Goal: Task Accomplishment & Management: Manage account settings

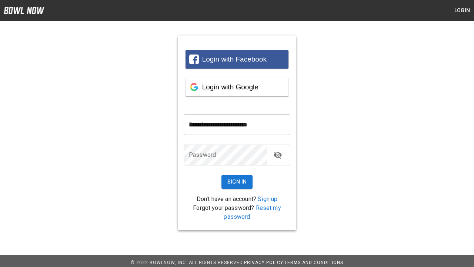
type input "**********"
click at [237, 181] on button "Sign In" at bounding box center [236, 182] width 31 height 14
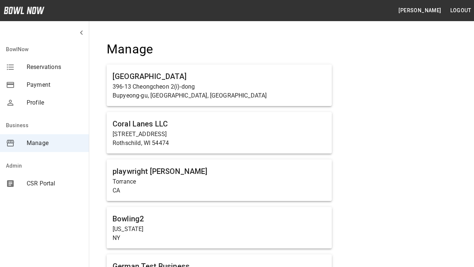
click at [44, 143] on span "Manage" at bounding box center [55, 143] width 56 height 9
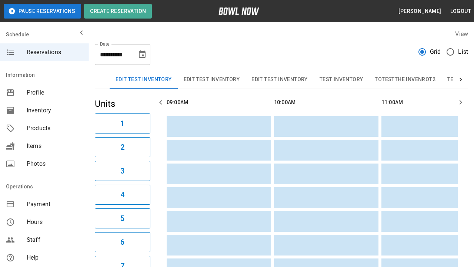
click at [44, 93] on span "Profile" at bounding box center [55, 92] width 56 height 9
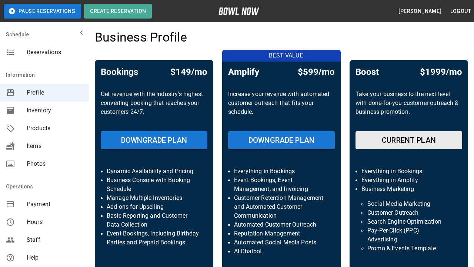
click at [44, 110] on span "Inventory" at bounding box center [55, 110] width 56 height 9
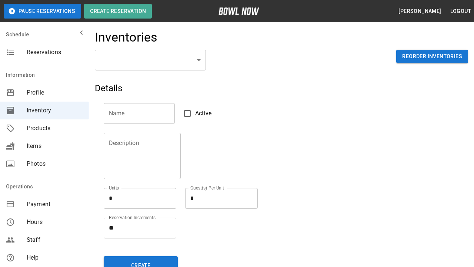
click at [44, 128] on span "Products" at bounding box center [55, 128] width 56 height 9
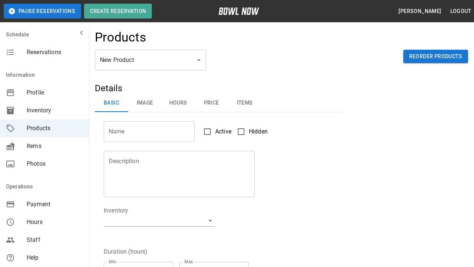
click at [44, 146] on span "Items" at bounding box center [55, 145] width 56 height 9
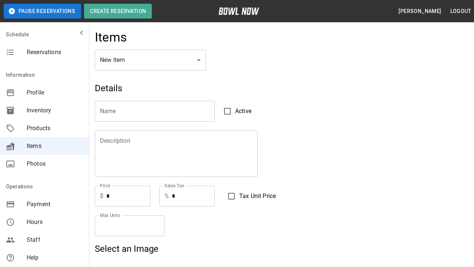
click at [44, 164] on span "Photos" at bounding box center [55, 163] width 56 height 9
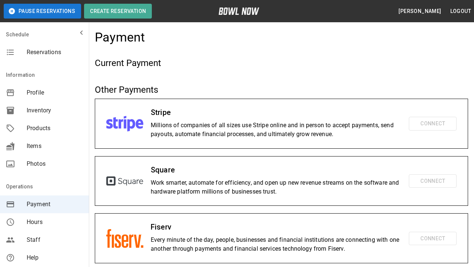
click at [44, 222] on span "Hours" at bounding box center [55, 221] width 56 height 9
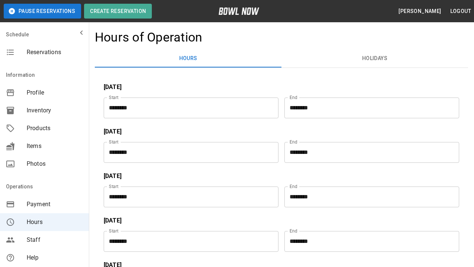
click at [44, 240] on span "Staff" at bounding box center [55, 239] width 56 height 9
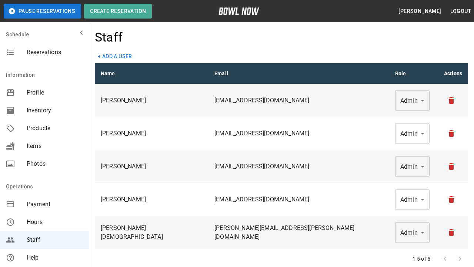
click at [44, 257] on span "Help" at bounding box center [55, 257] width 56 height 9
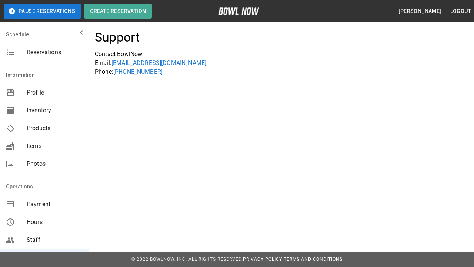
scroll to position [142, 0]
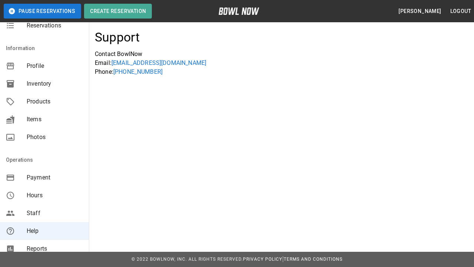
click at [44, 244] on span "Reports" at bounding box center [55, 248] width 56 height 9
